Goal: Information Seeking & Learning: Learn about a topic

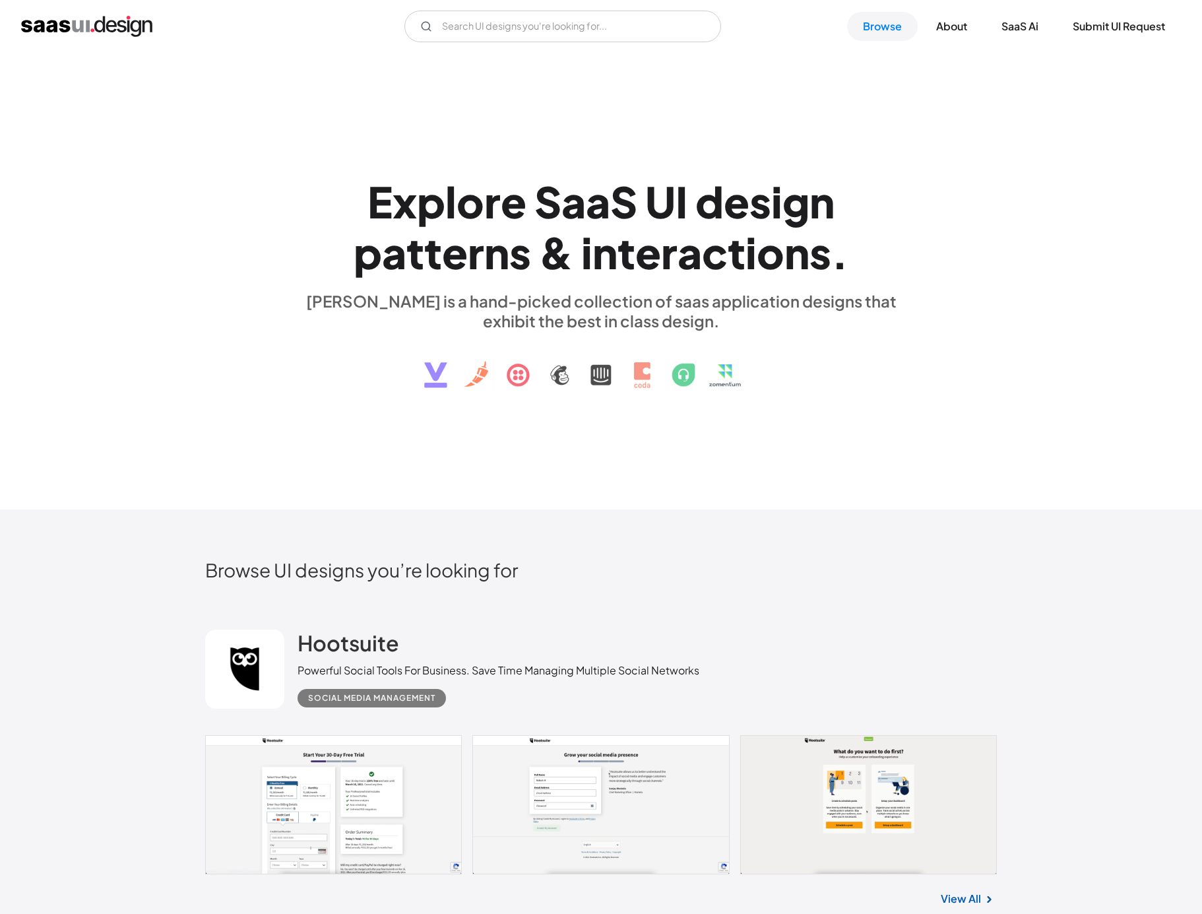
click at [362, 398] on div "E x p l o r e S a a S U I d e s i g n p a t t e r n s & i n t e r a c t i o n s…" at bounding box center [600, 281] width 607 height 236
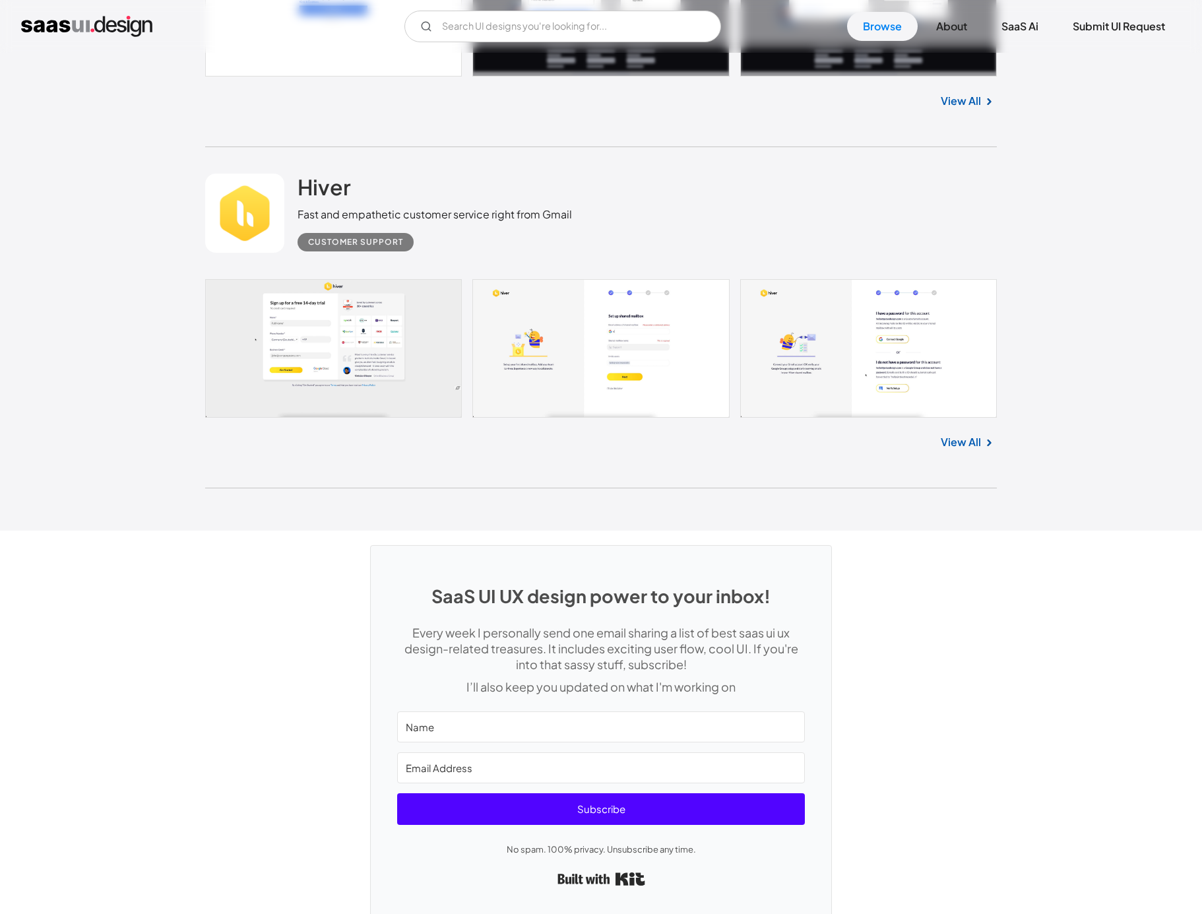
scroll to position [34970, 0]
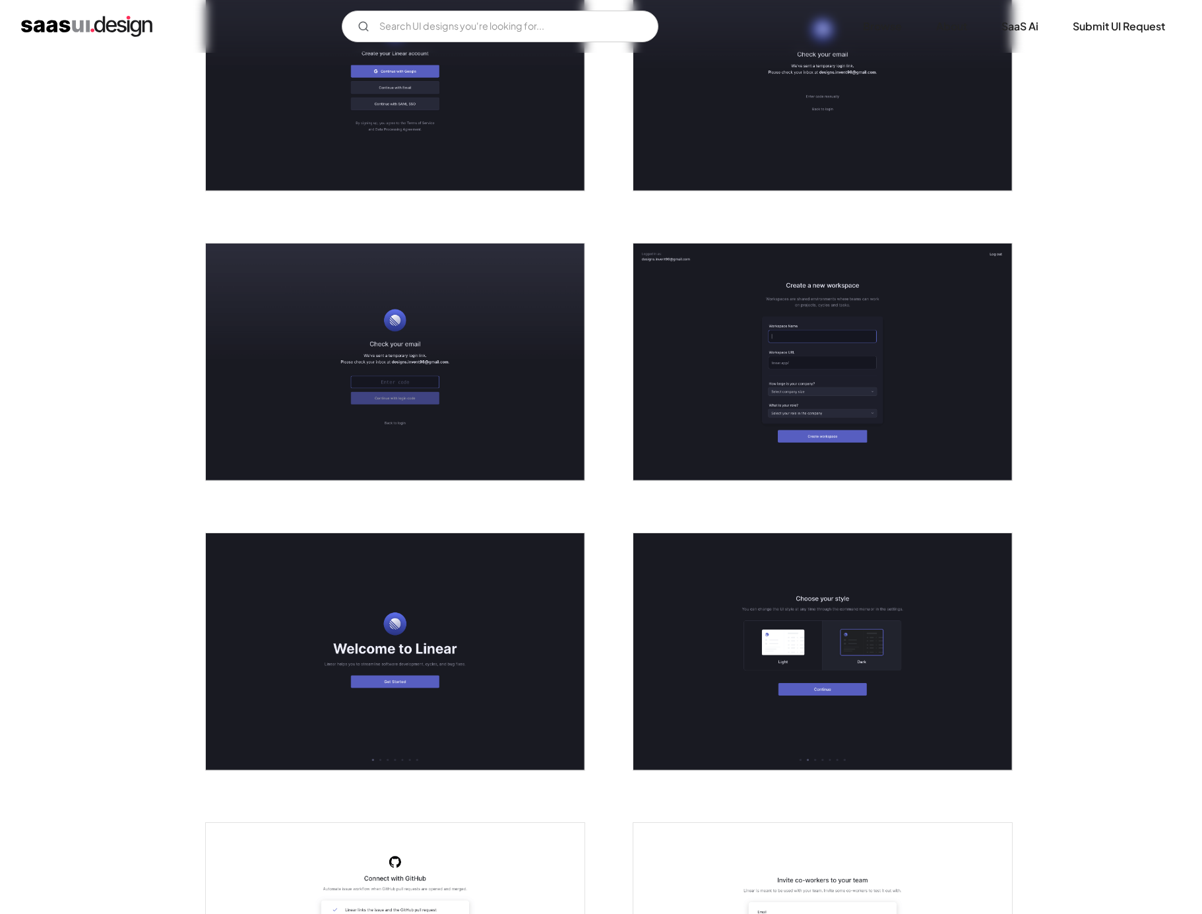
scroll to position [360, 0]
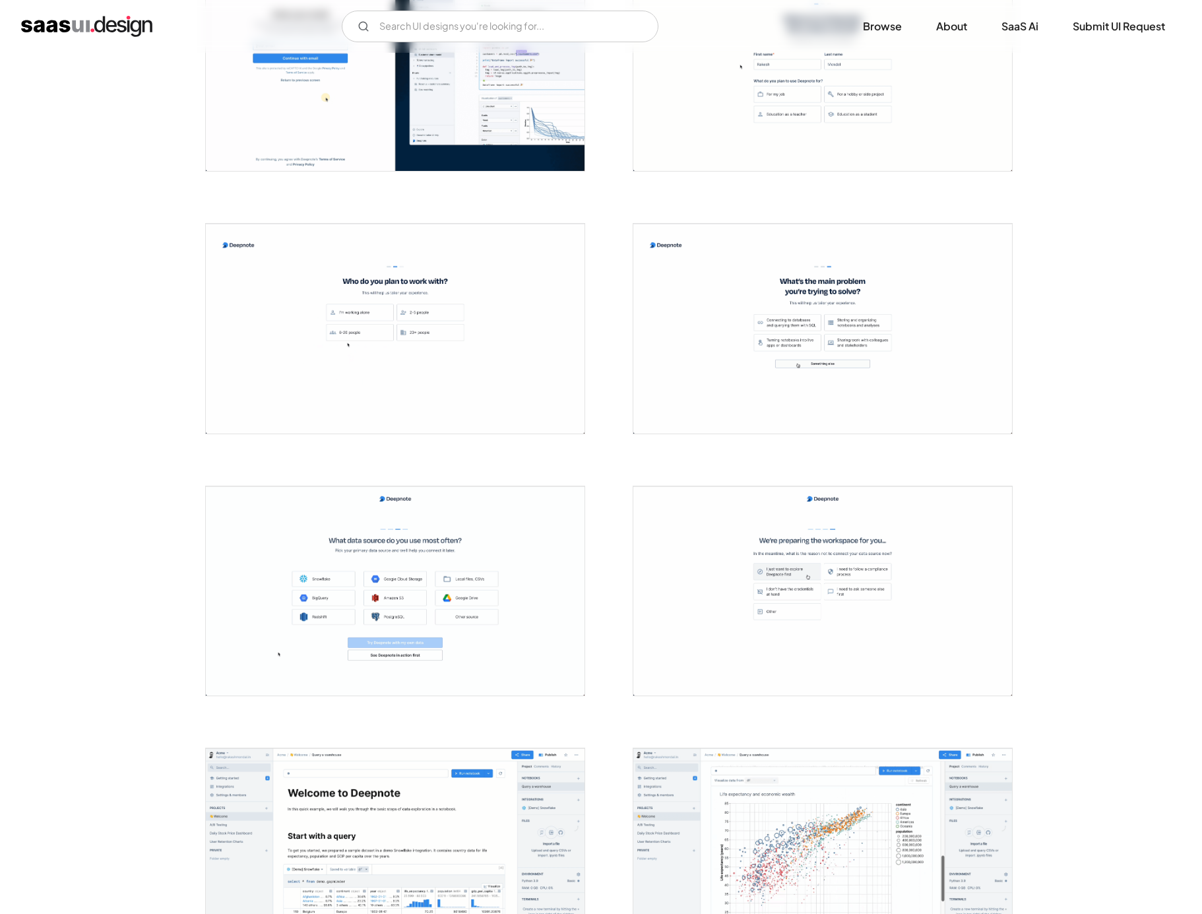
scroll to position [1927, 0]
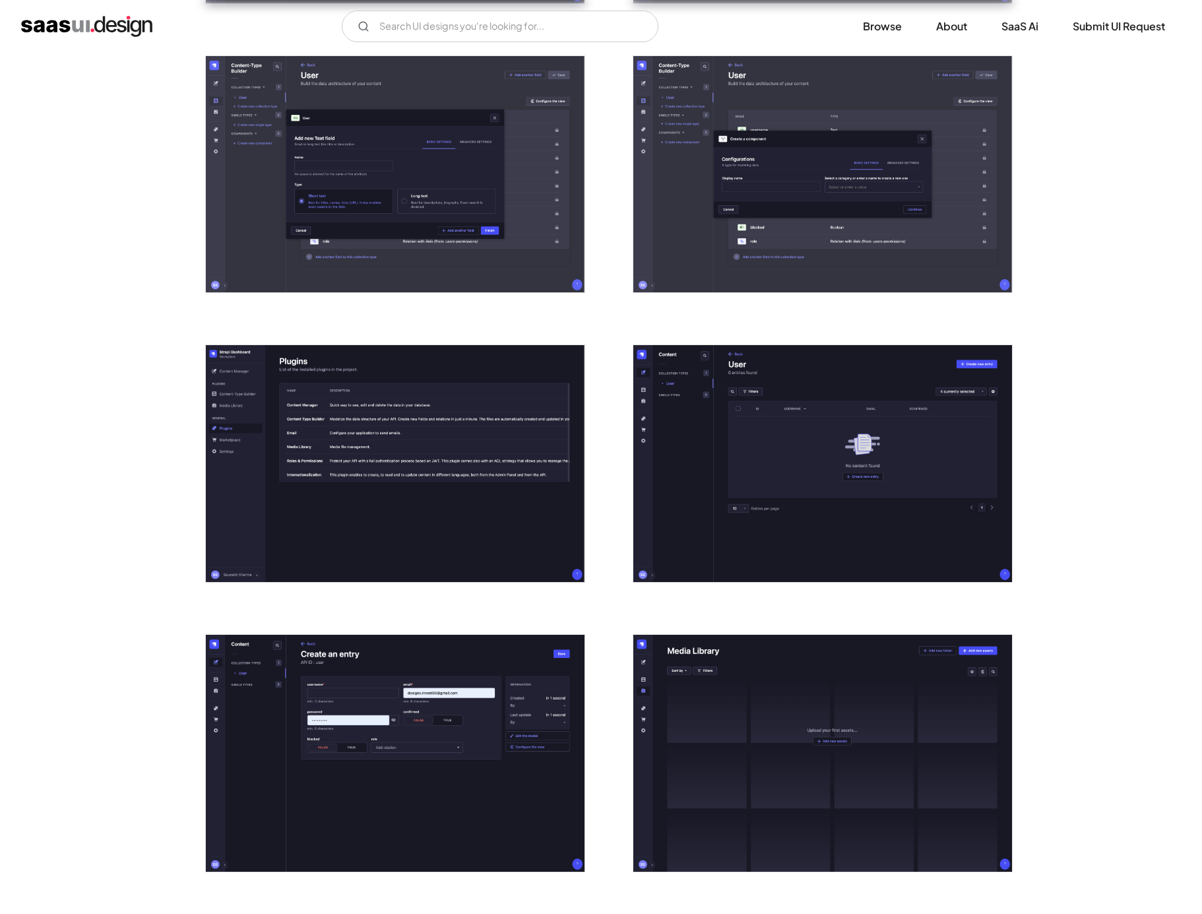
scroll to position [1415, 0]
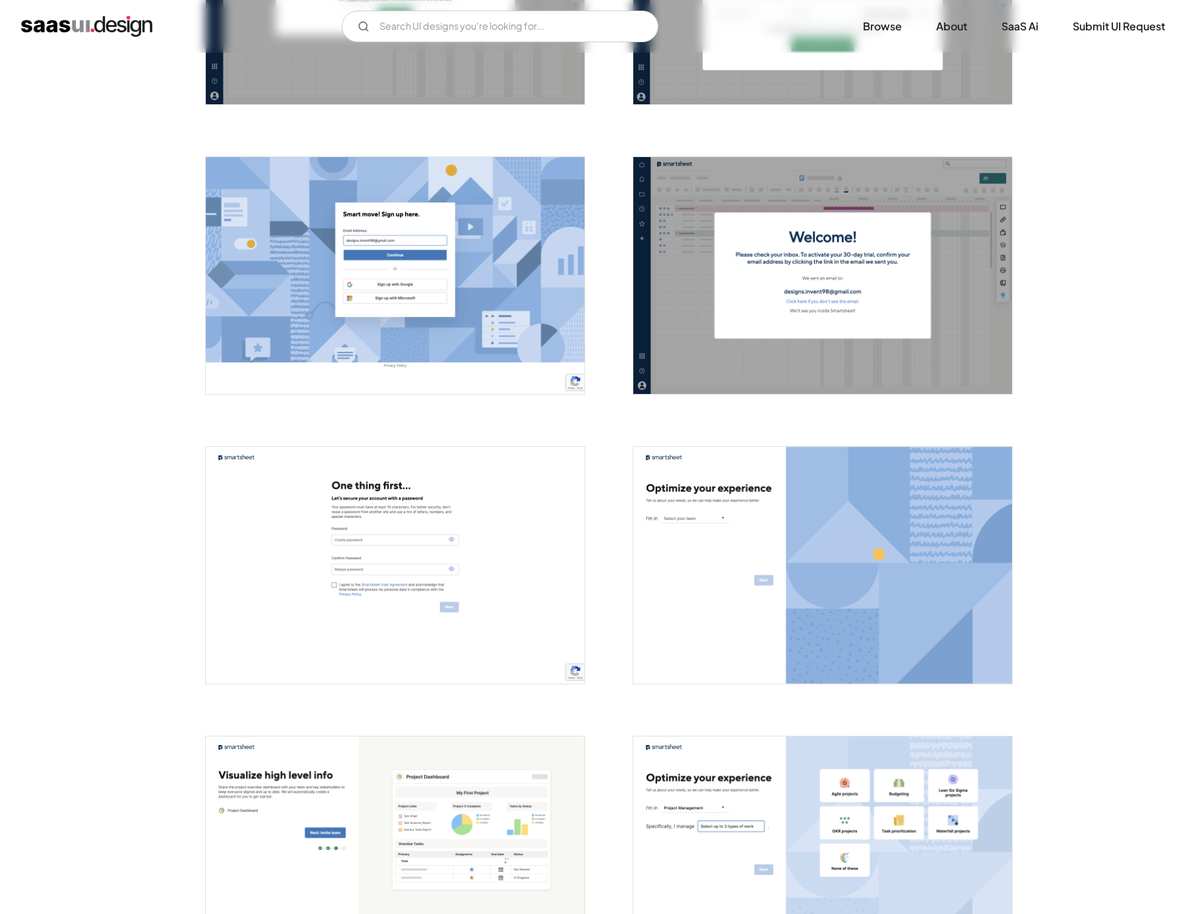
scroll to position [456, 0]
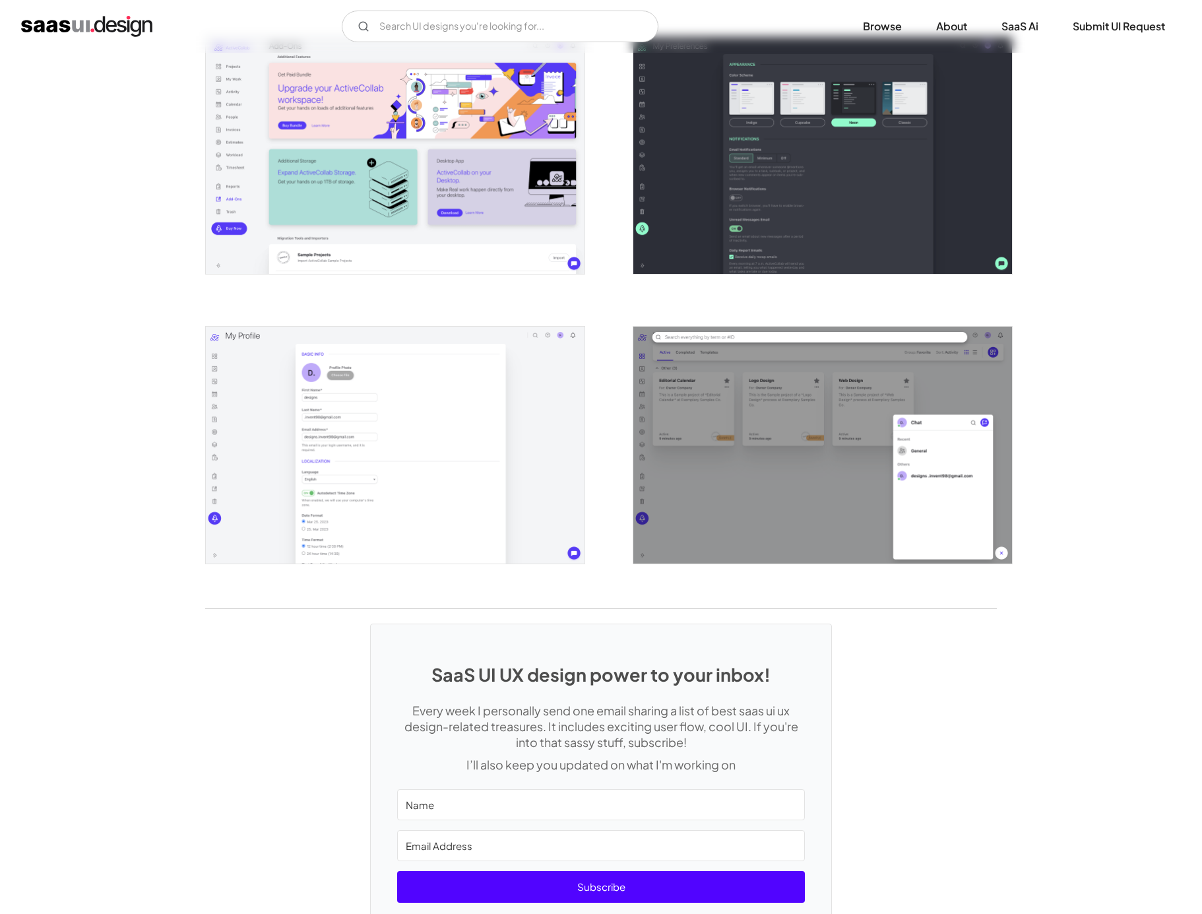
scroll to position [2588, 0]
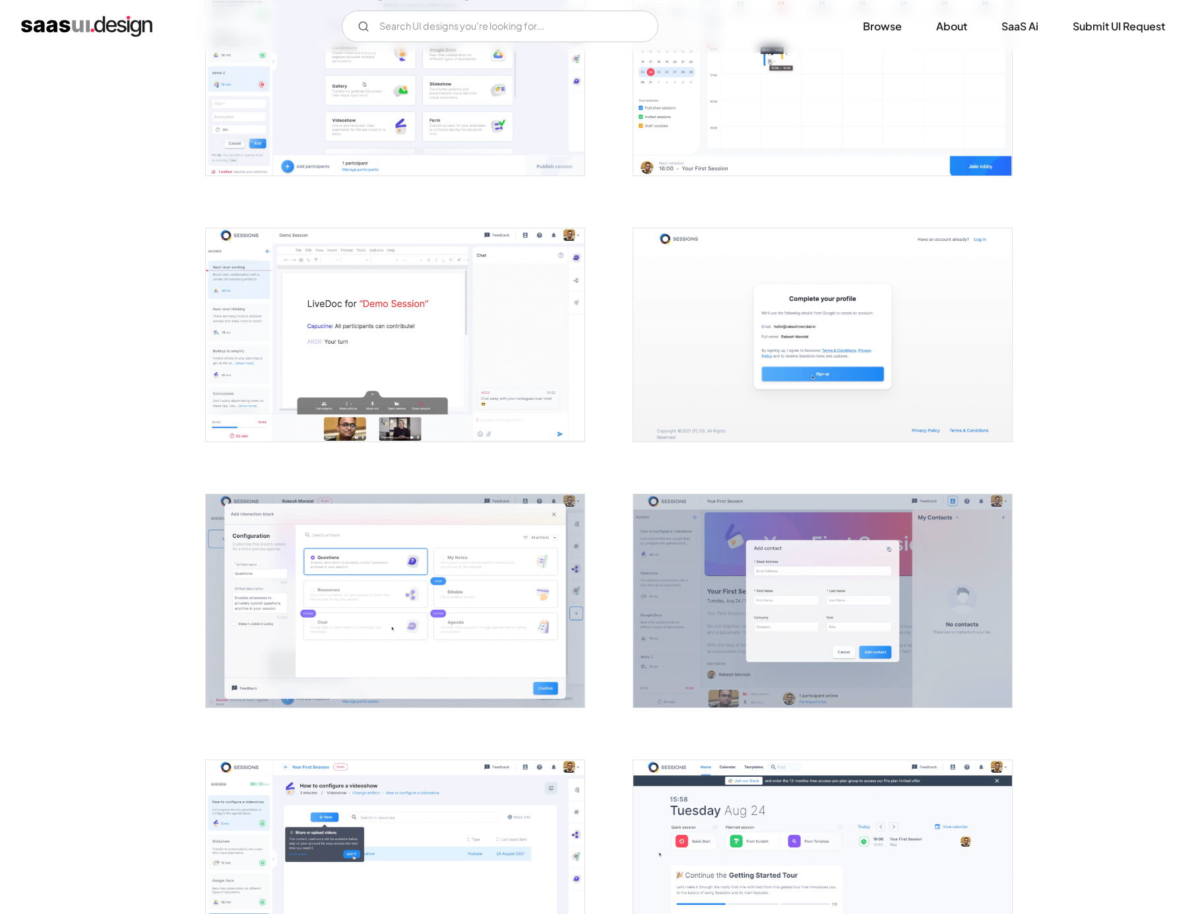
scroll to position [1418, 0]
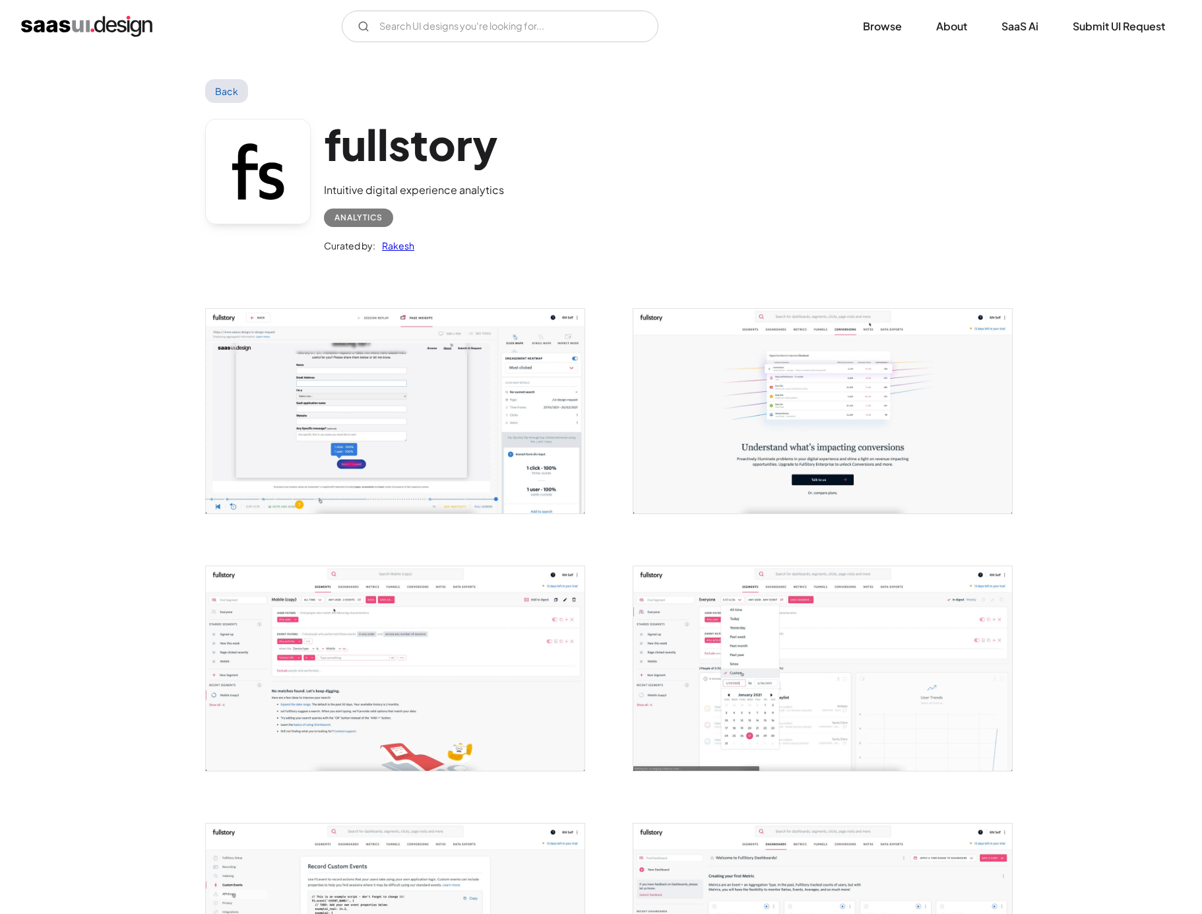
click at [338, 654] on img "open lightbox" at bounding box center [395, 668] width 379 height 204
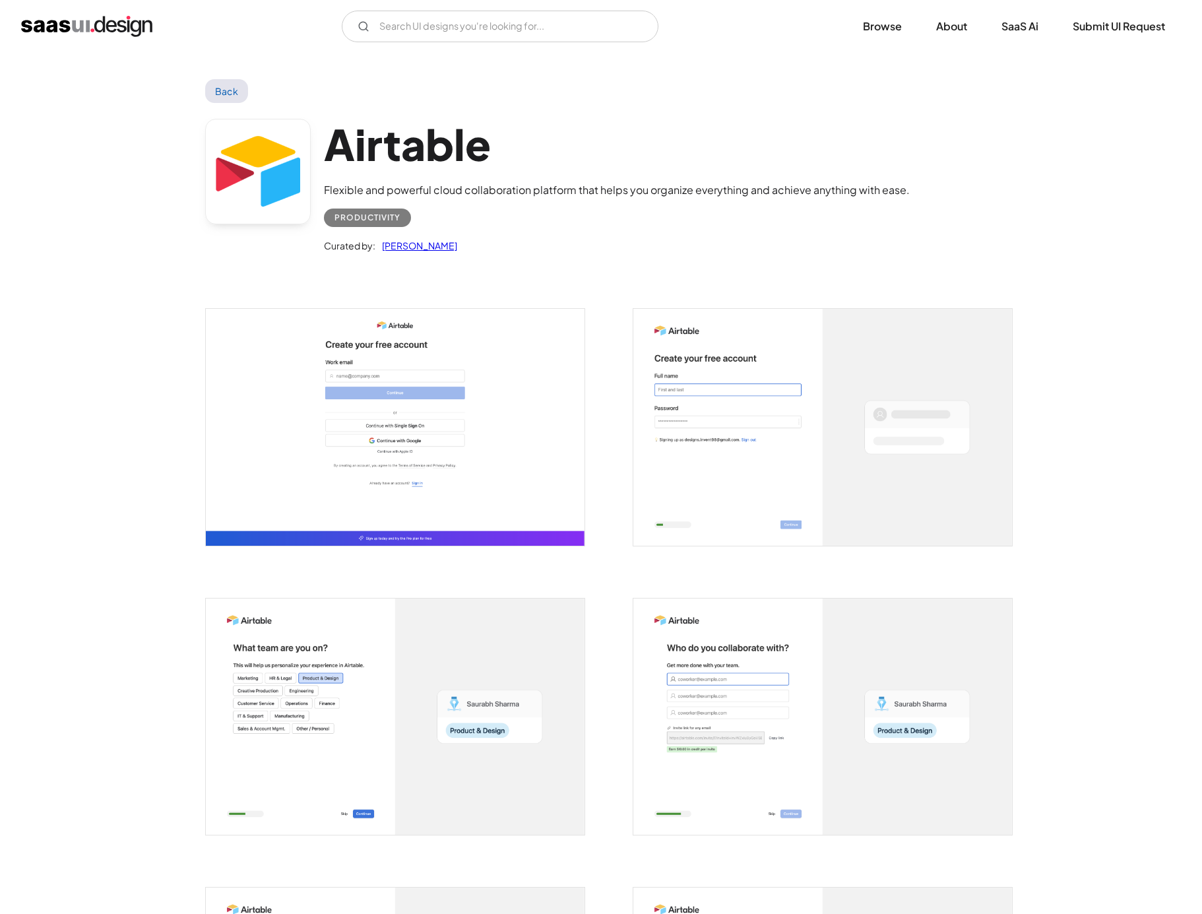
click at [294, 650] on img "open lightbox" at bounding box center [395, 716] width 379 height 237
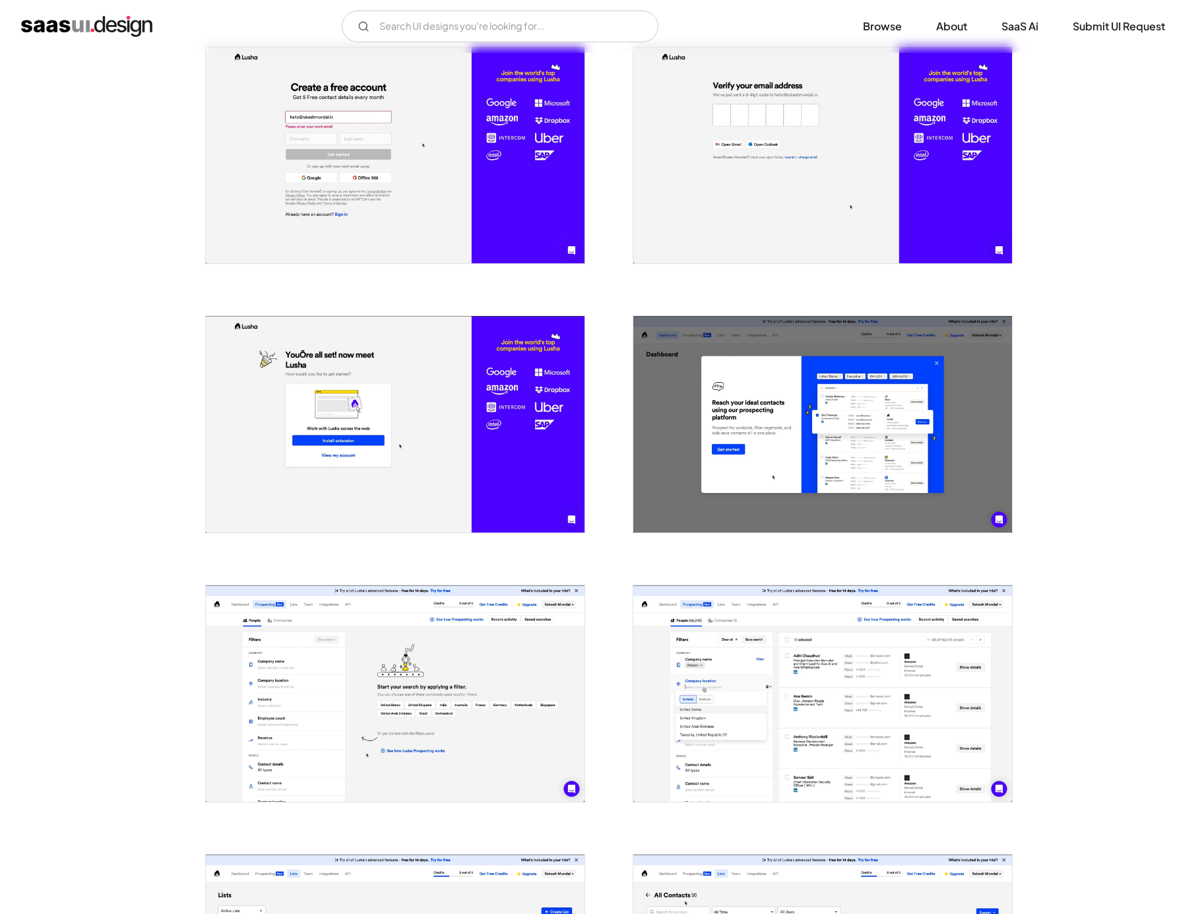
scroll to position [265, 0]
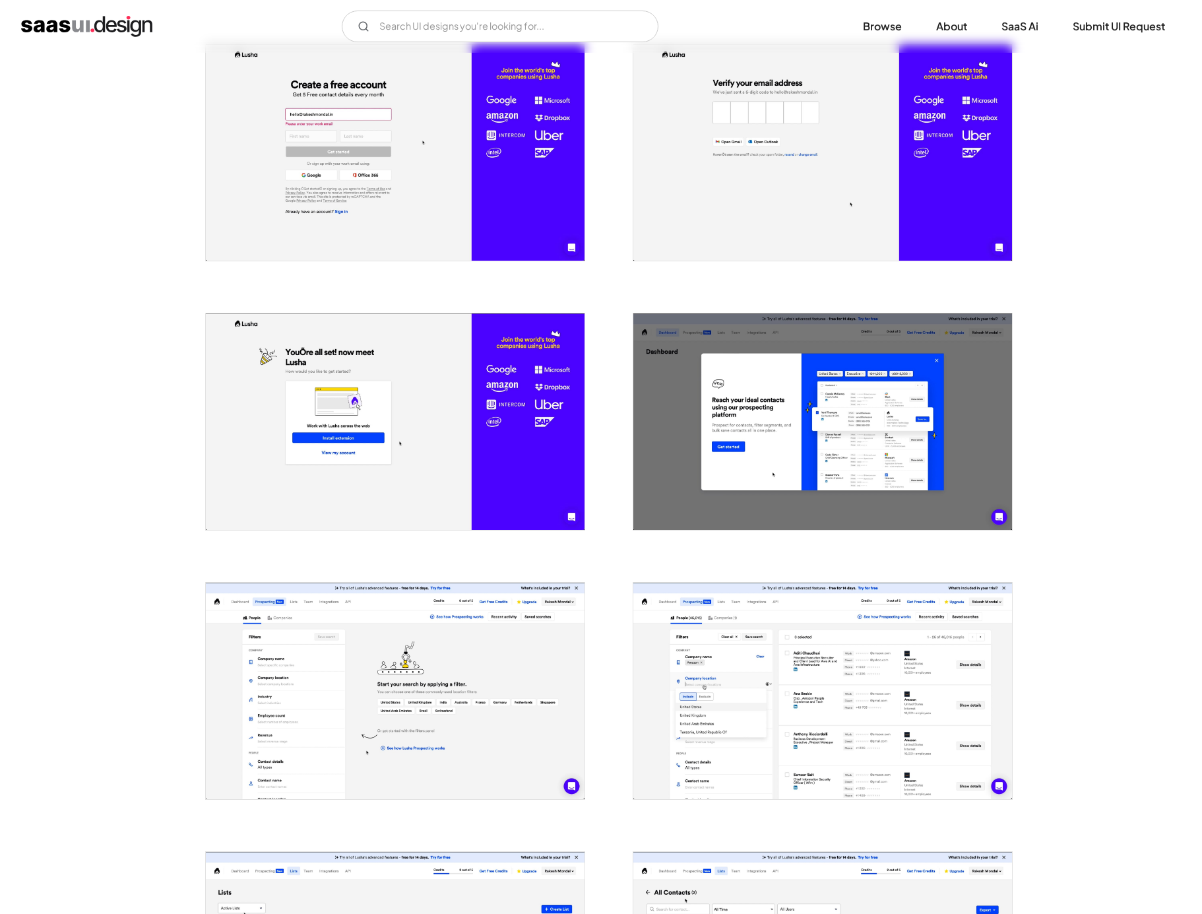
click at [341, 629] on img "open lightbox" at bounding box center [395, 690] width 379 height 216
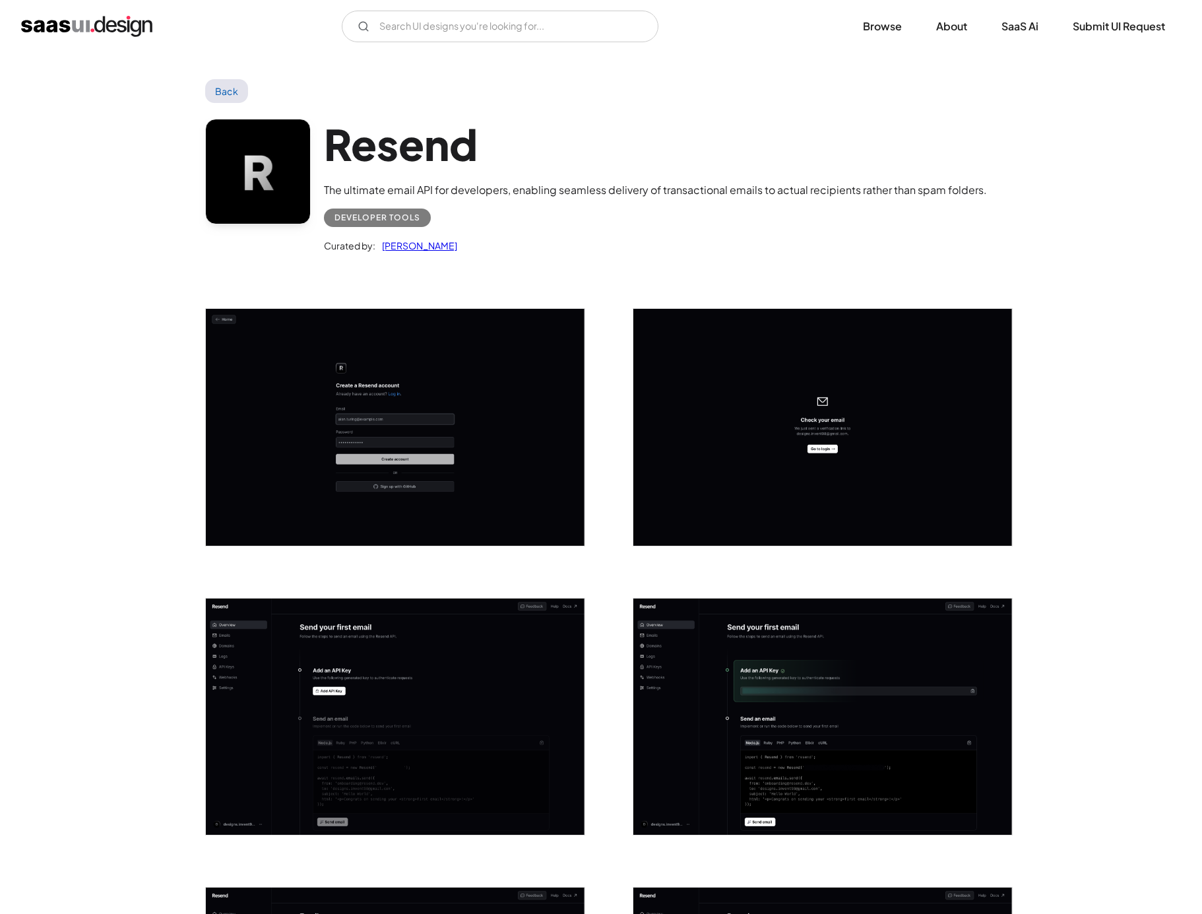
click at [341, 711] on img "open lightbox" at bounding box center [395, 716] width 379 height 237
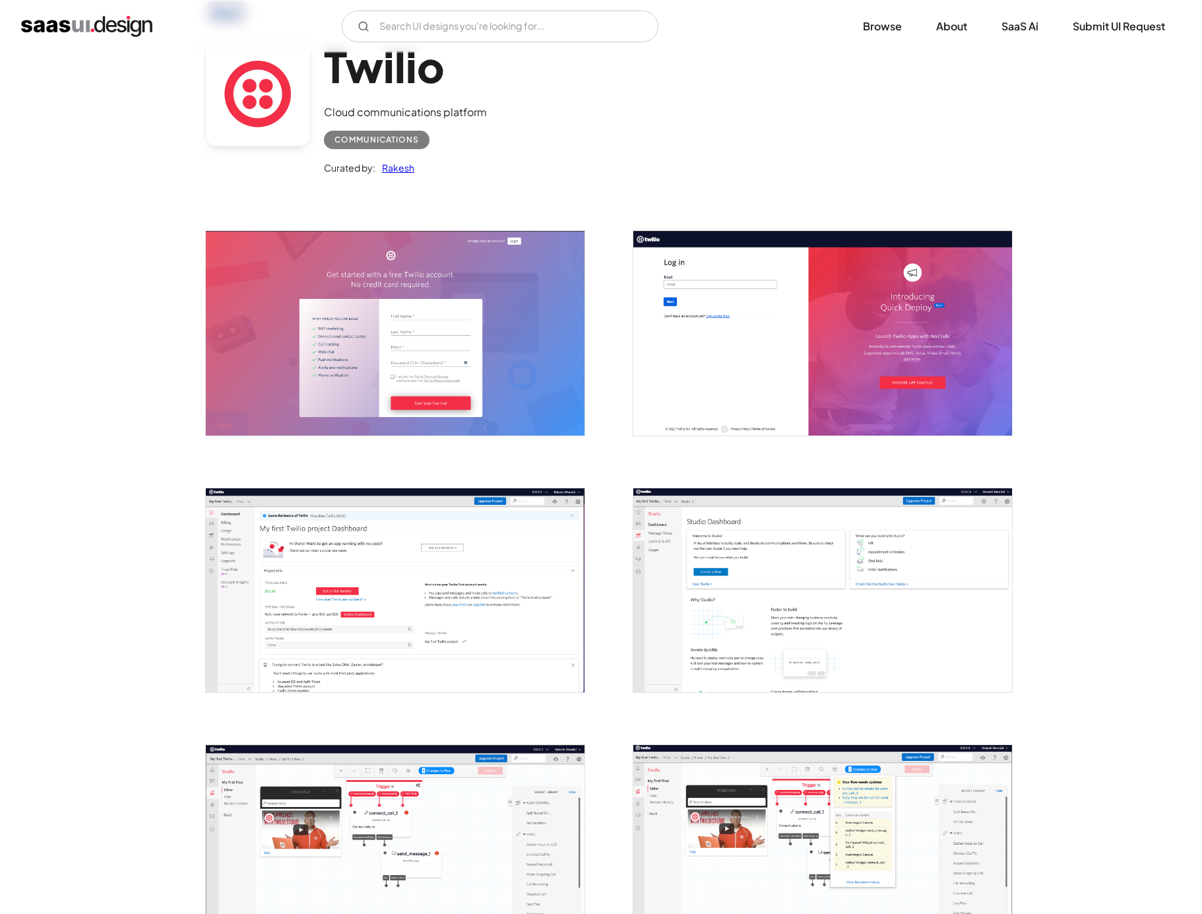
scroll to position [84, 0]
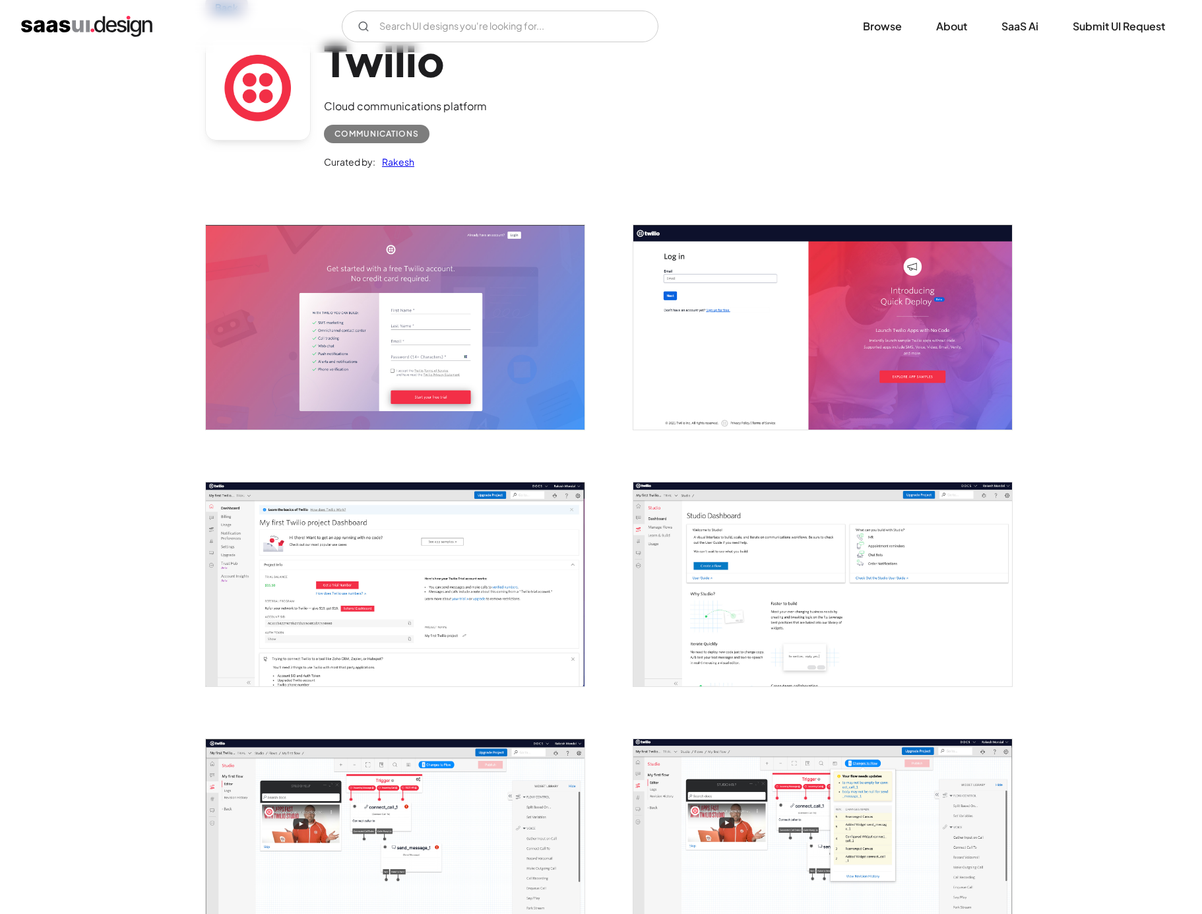
click at [275, 600] on img "open lightbox" at bounding box center [395, 584] width 379 height 204
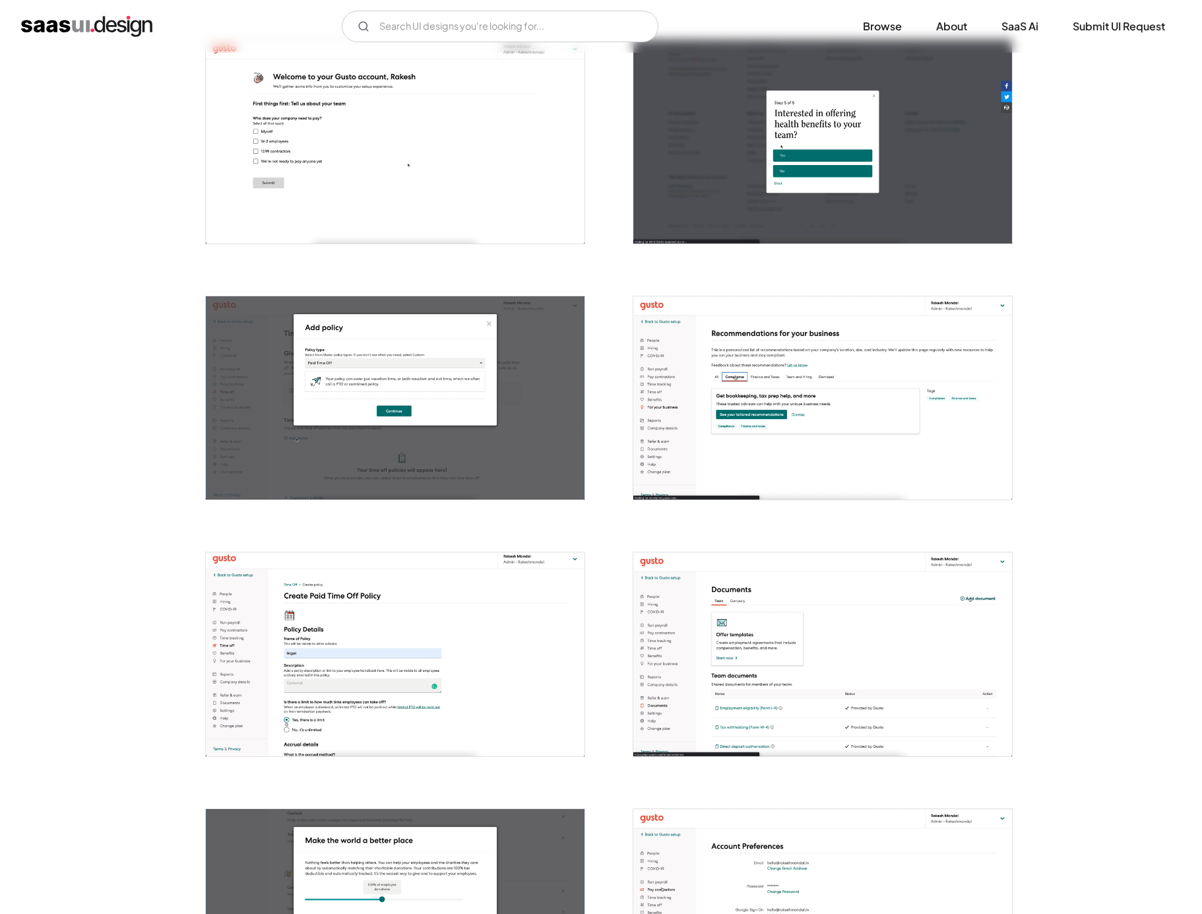
scroll to position [811, 0]
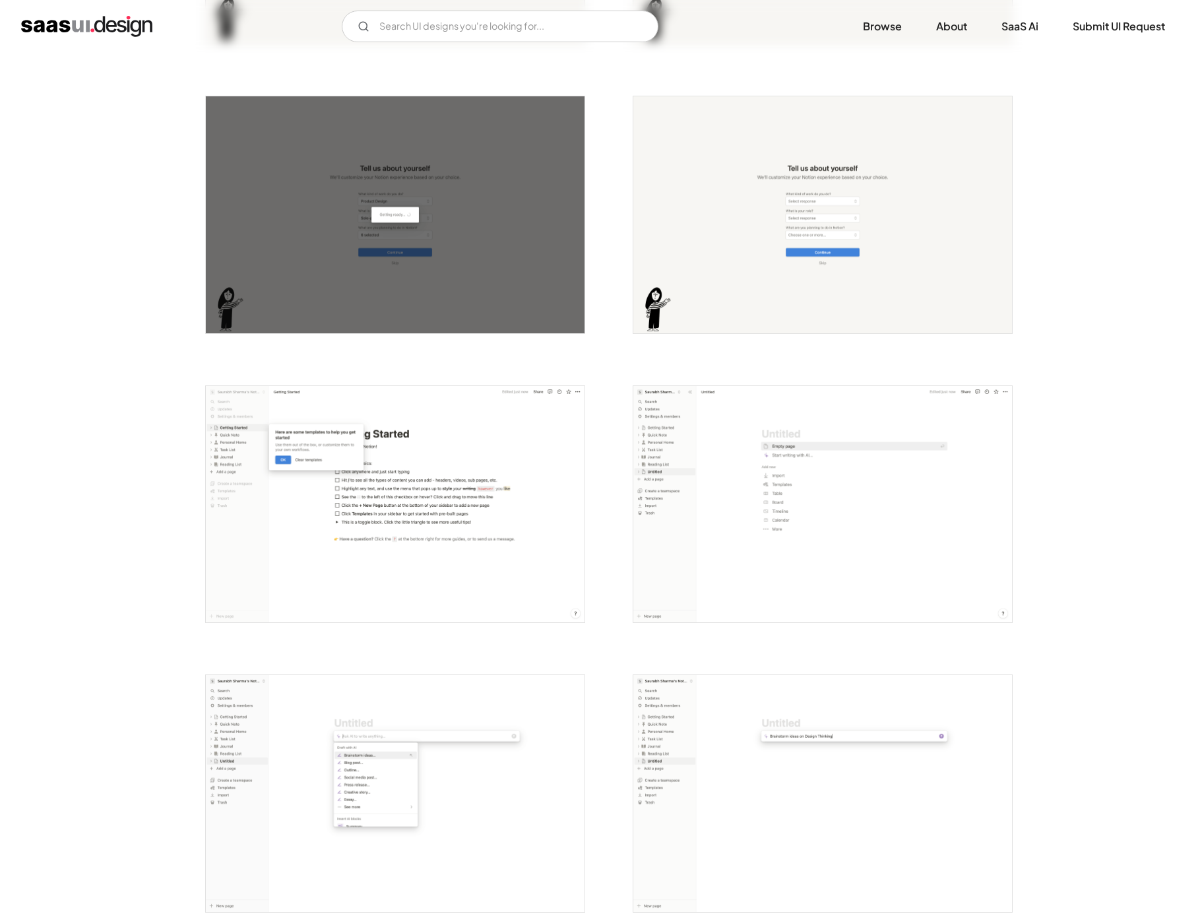
scroll to position [796, 0]
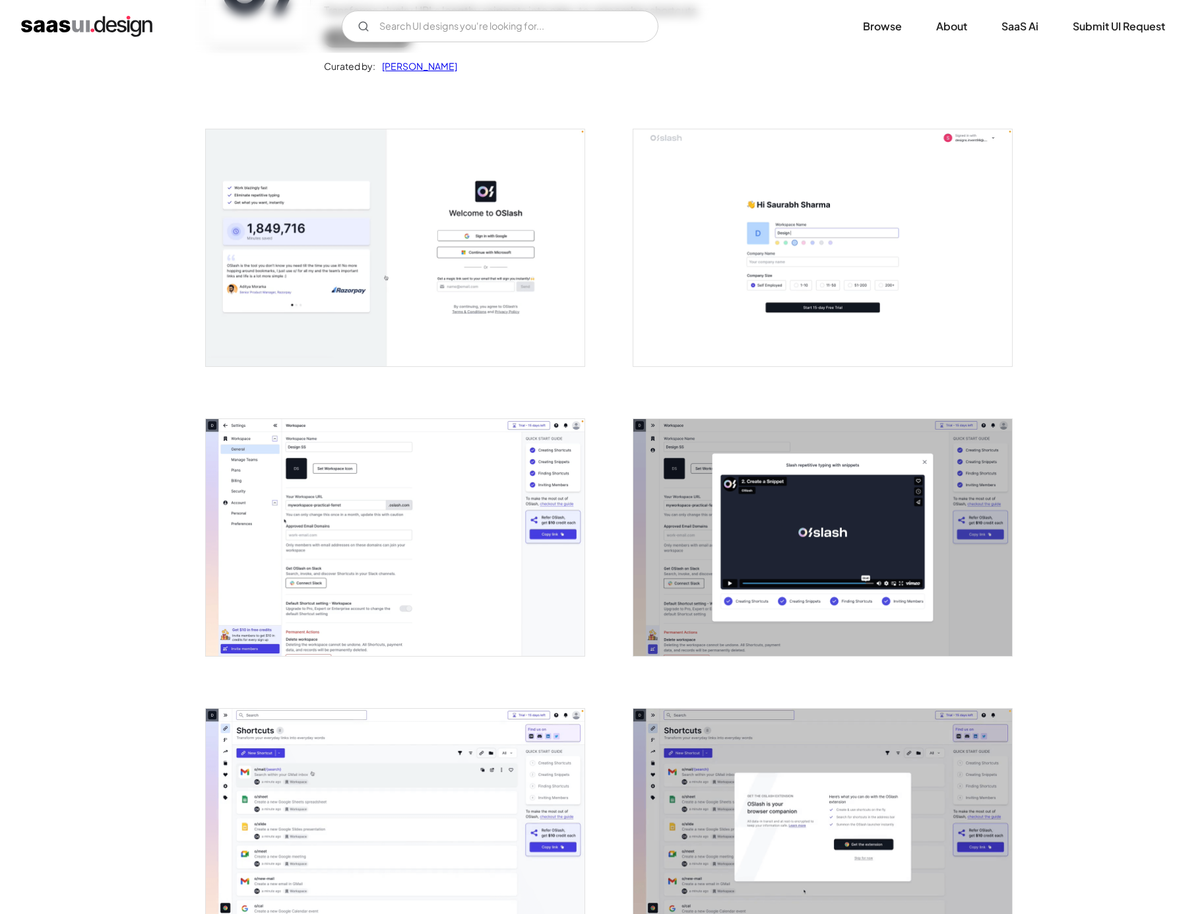
scroll to position [214, 0]
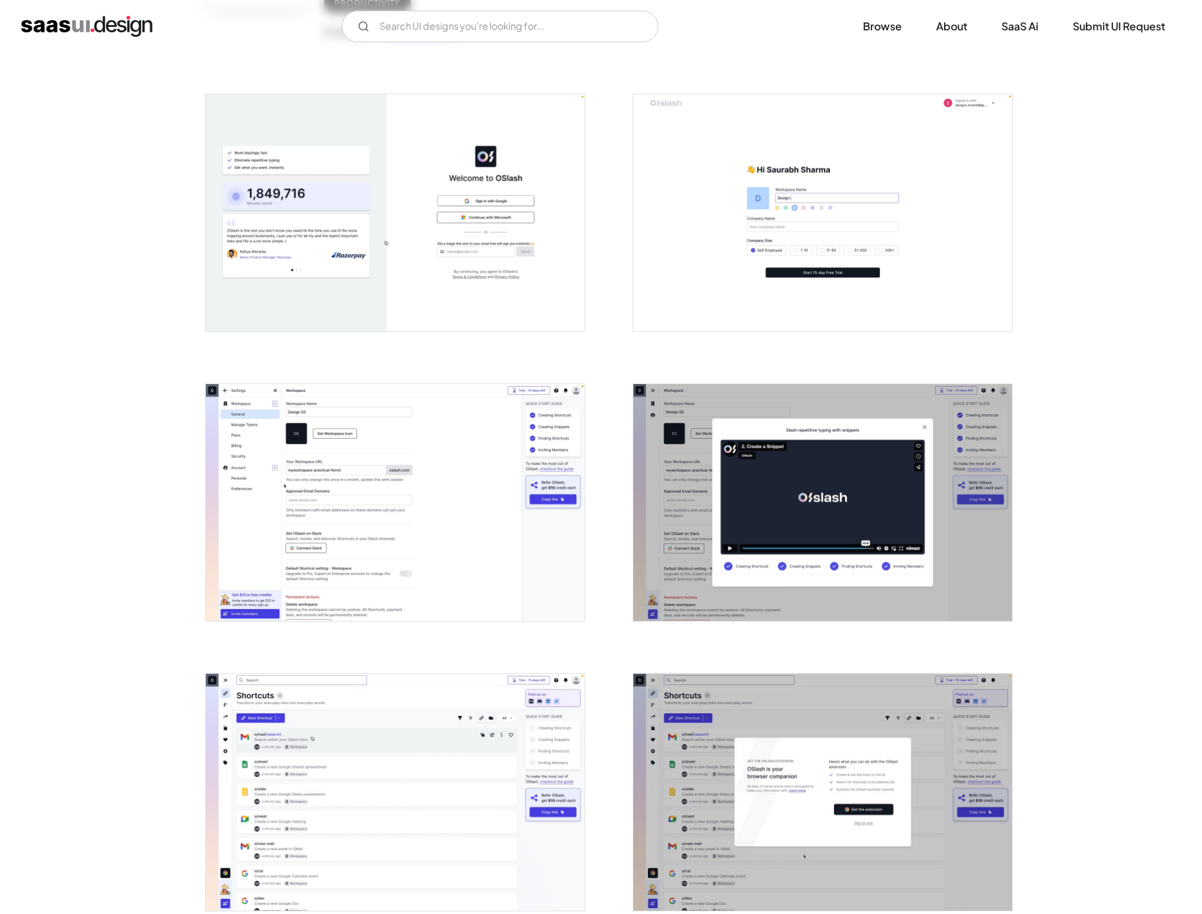
click at [376, 540] on img "open lightbox" at bounding box center [395, 502] width 379 height 237
